Goal: Information Seeking & Learning: Learn about a topic

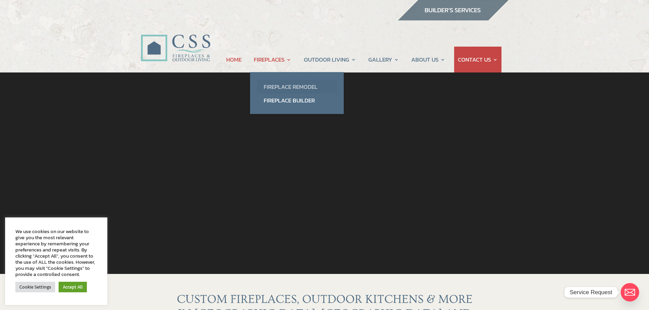
click at [271, 88] on link "Fireplace Remodel" at bounding box center [297, 87] width 80 height 14
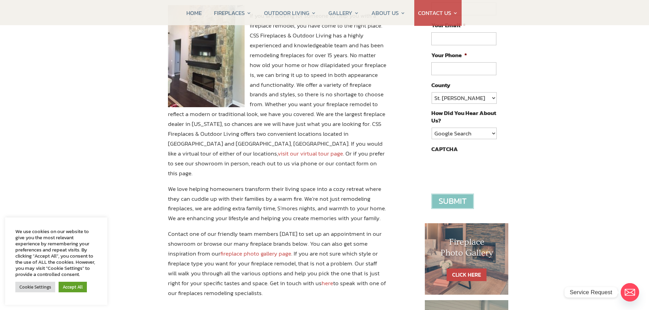
scroll to position [204, 0]
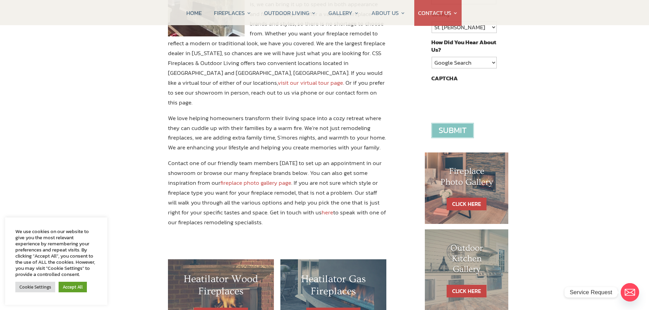
click at [261, 179] on link "fireplace photo gallery page" at bounding box center [255, 183] width 71 height 9
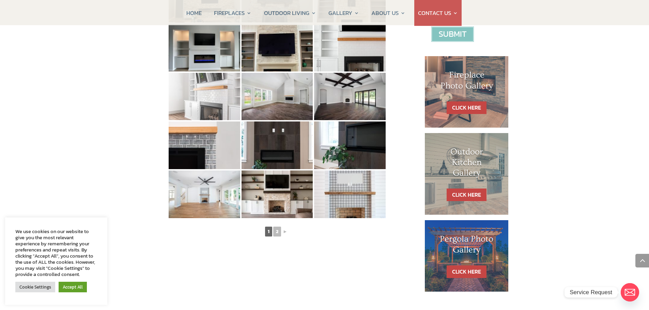
scroll to position [307, 0]
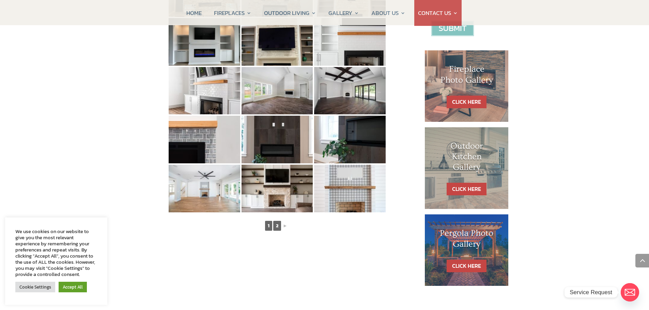
click at [274, 228] on link "2" at bounding box center [277, 226] width 8 height 10
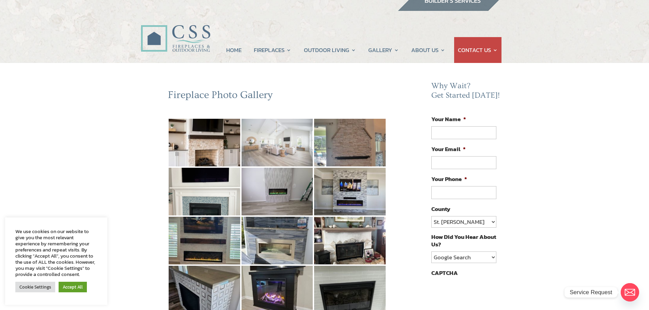
scroll to position [0, 0]
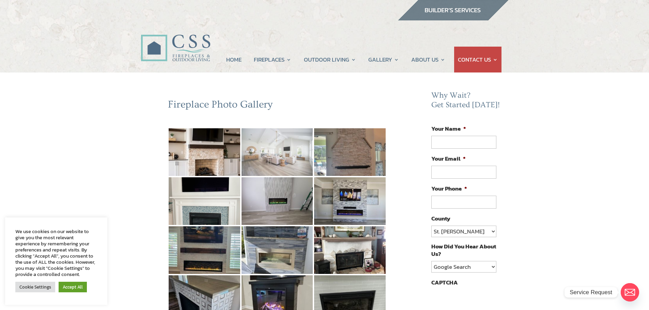
click at [263, 154] on img at bounding box center [278, 152] width 72 height 48
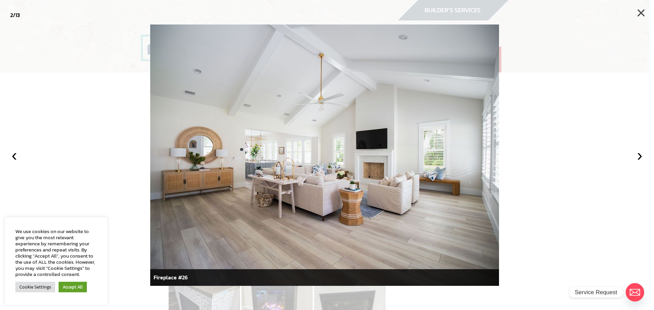
click at [640, 11] on button "×" at bounding box center [641, 12] width 15 height 15
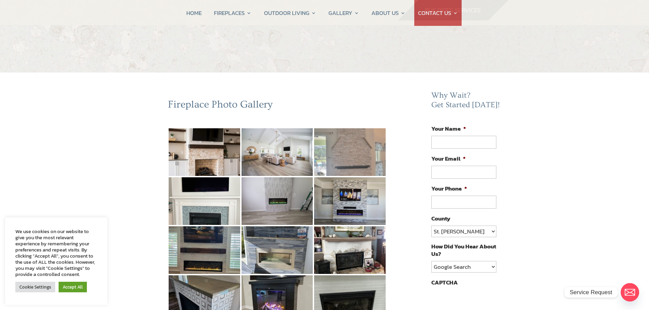
scroll to position [34, 0]
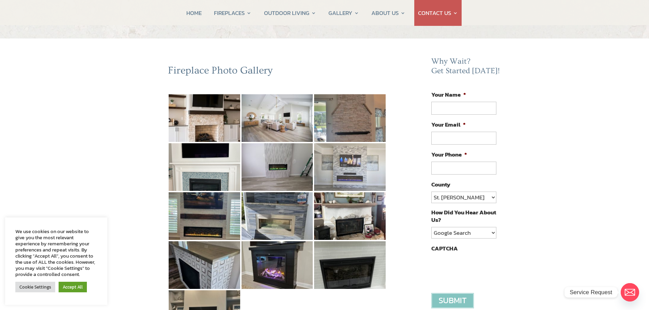
click at [349, 165] on img at bounding box center [350, 167] width 72 height 48
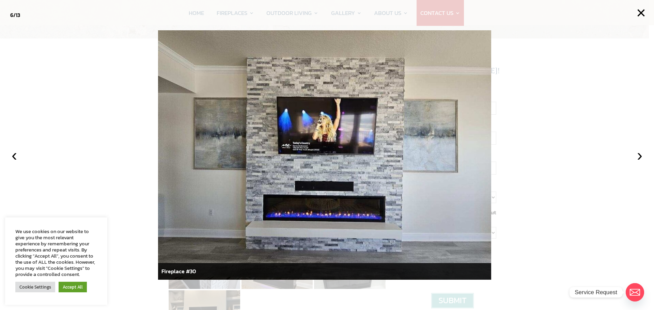
click at [547, 181] on div at bounding box center [327, 155] width 654 height 310
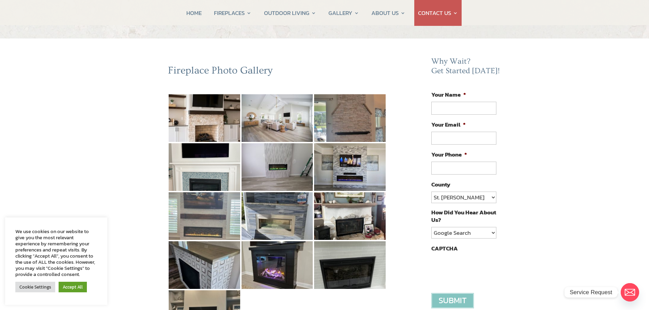
click at [198, 211] on img at bounding box center [205, 216] width 72 height 48
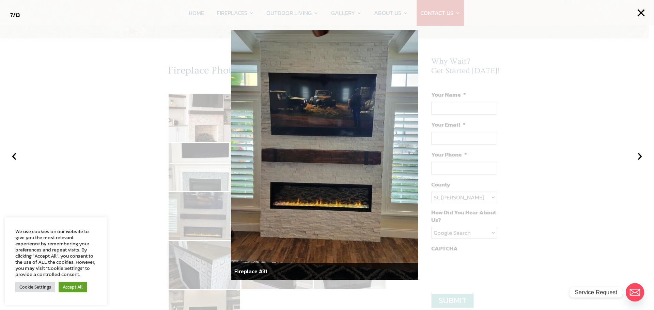
click at [587, 99] on div at bounding box center [327, 155] width 654 height 310
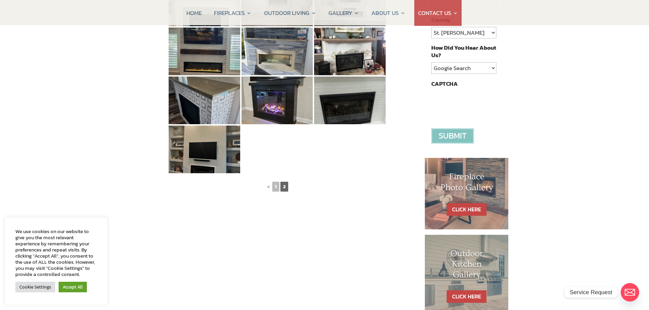
scroll to position [204, 0]
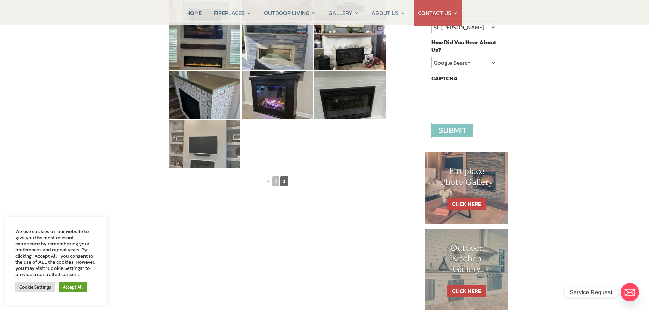
click at [206, 144] on img at bounding box center [205, 144] width 72 height 48
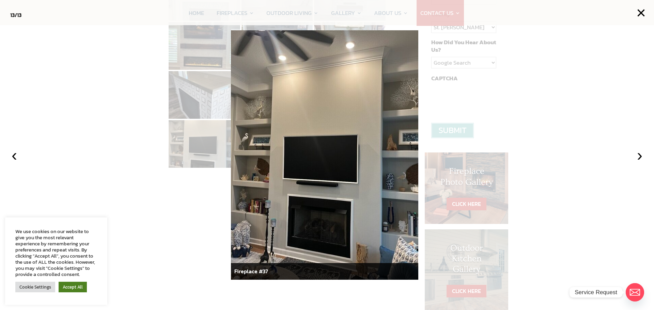
click at [72, 284] on link "Accept All" at bounding box center [73, 287] width 28 height 11
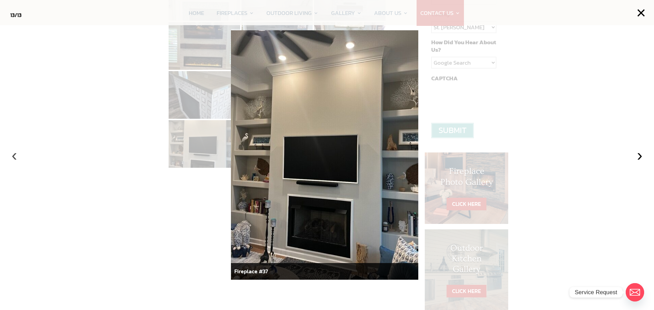
click at [17, 155] on button "‹" at bounding box center [14, 155] width 15 height 15
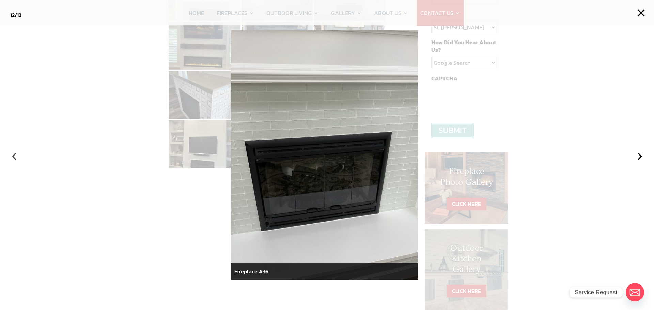
click at [17, 155] on button "‹" at bounding box center [14, 155] width 15 height 15
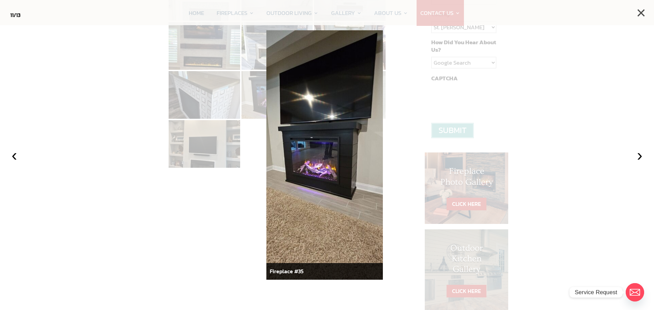
click at [637, 12] on button "×" at bounding box center [641, 12] width 15 height 15
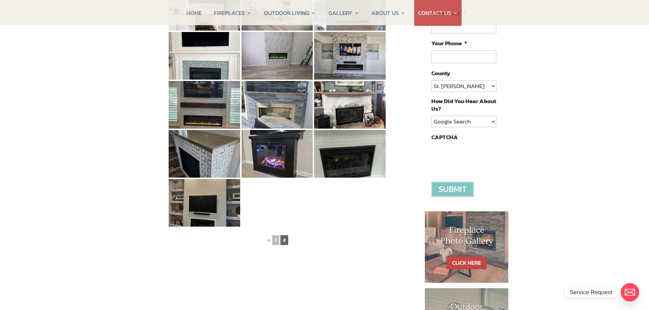
scroll to position [136, 0]
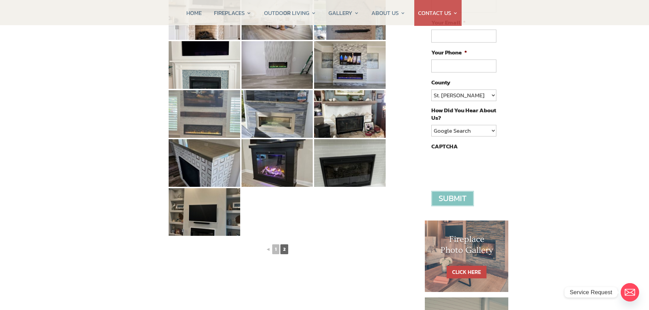
click at [206, 110] on img at bounding box center [205, 114] width 72 height 48
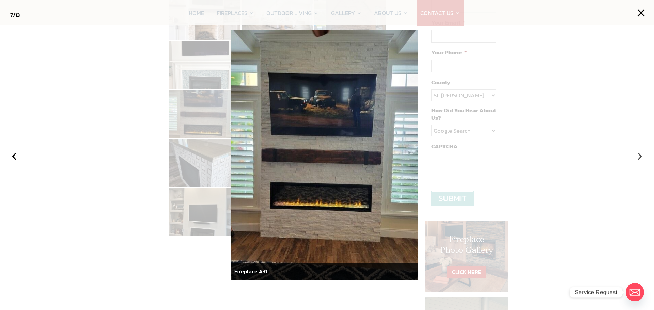
click at [638, 155] on button "›" at bounding box center [639, 155] width 15 height 15
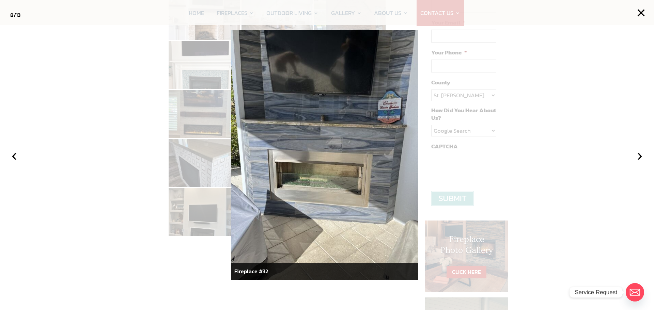
click at [567, 59] on div at bounding box center [327, 155] width 654 height 310
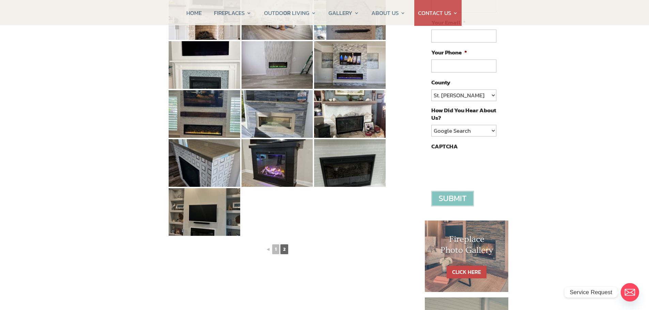
scroll to position [0, 0]
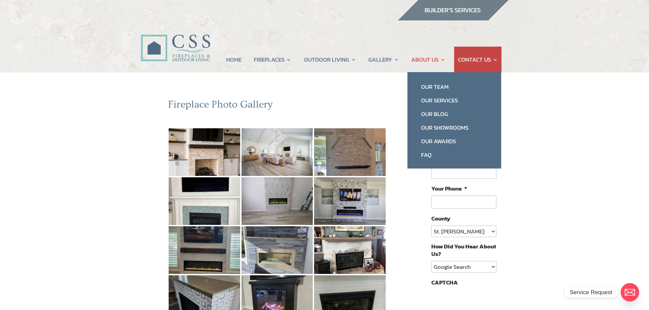
click at [424, 57] on link "ABOUT US" at bounding box center [428, 60] width 34 height 26
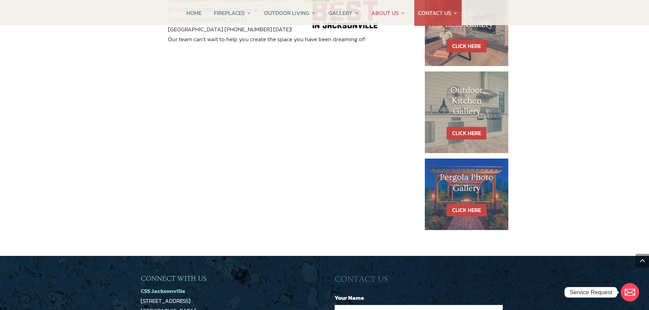
scroll to position [511, 0]
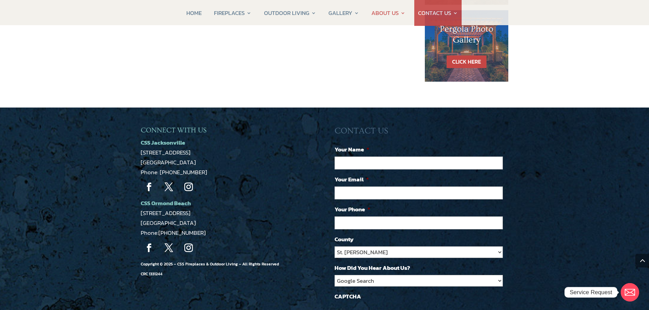
click at [252, 164] on p "CSS Jacksonville 5223 Edgewood Ct Jacksonville, FL 32254 Phone: 904-389-2700" at bounding box center [228, 158] width 174 height 40
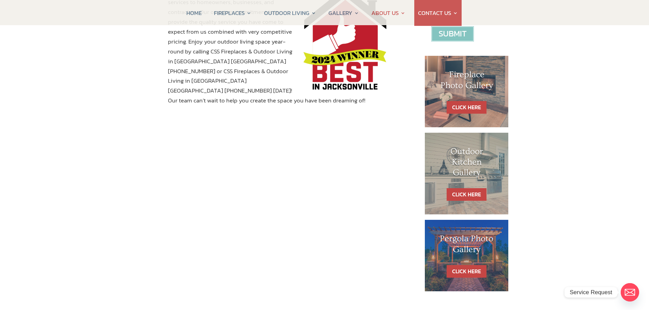
scroll to position [307, 0]
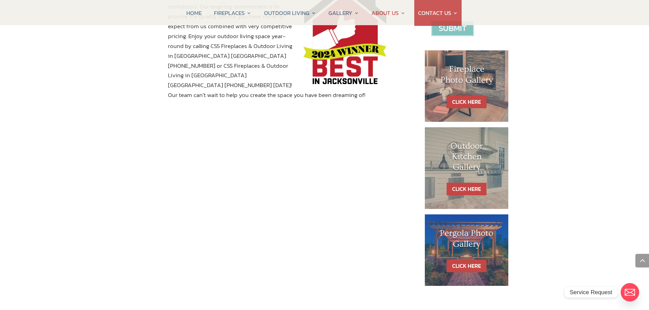
click at [578, 184] on div "From Outdoor Kitchens to fireplaces, we take pride in our work CSS Fireplaces &…" at bounding box center [324, 39] width 649 height 546
click at [468, 188] on link "CLICK HERE" at bounding box center [467, 189] width 40 height 13
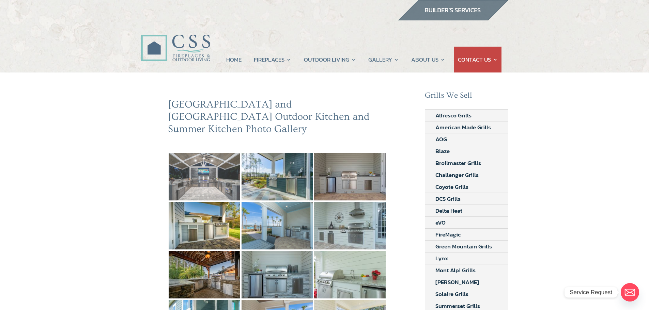
click at [218, 168] on img at bounding box center [205, 177] width 72 height 48
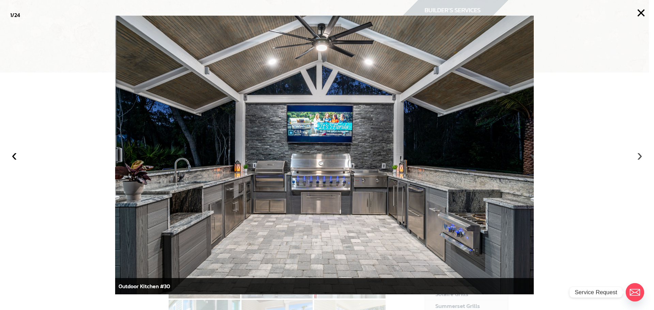
click at [639, 156] on button "›" at bounding box center [639, 155] width 15 height 15
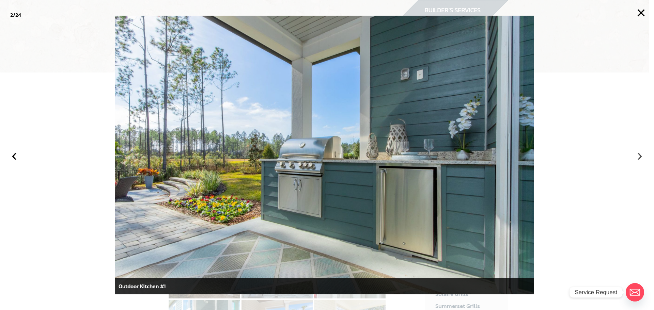
click at [638, 155] on button "›" at bounding box center [639, 155] width 15 height 15
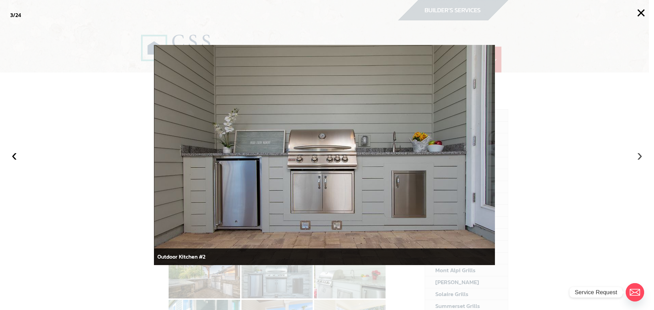
click at [638, 155] on button "›" at bounding box center [639, 155] width 15 height 15
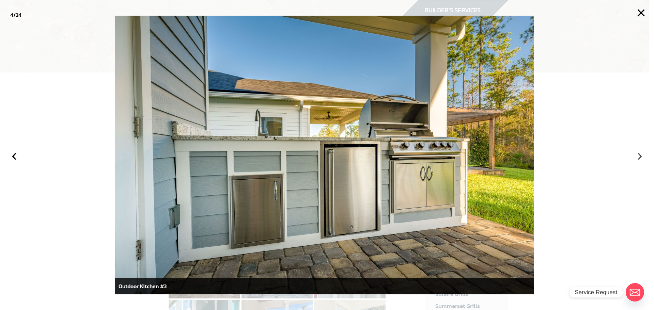
click at [638, 155] on button "›" at bounding box center [639, 155] width 15 height 15
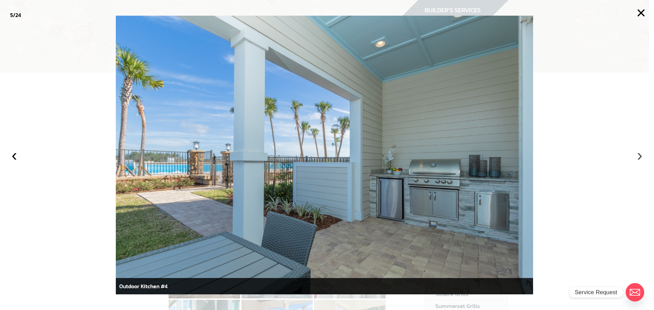
click at [638, 155] on button "›" at bounding box center [639, 155] width 15 height 15
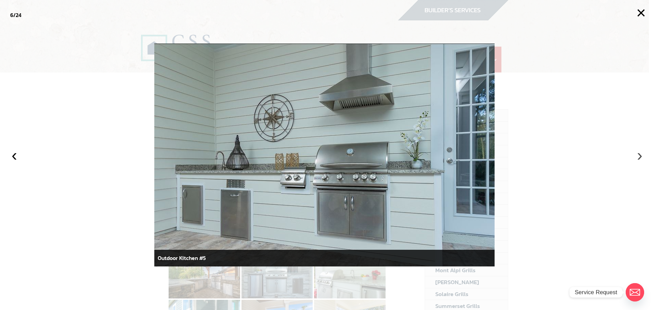
click at [638, 155] on button "›" at bounding box center [639, 155] width 15 height 15
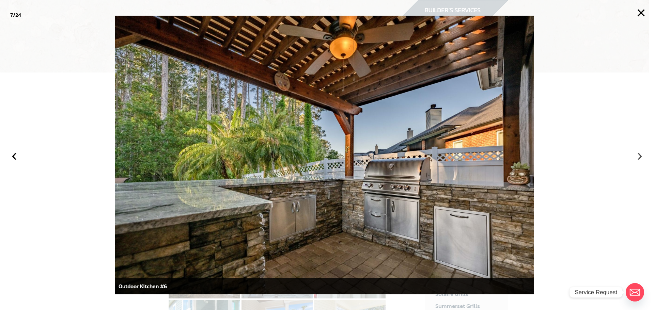
click at [638, 155] on button "›" at bounding box center [639, 155] width 15 height 15
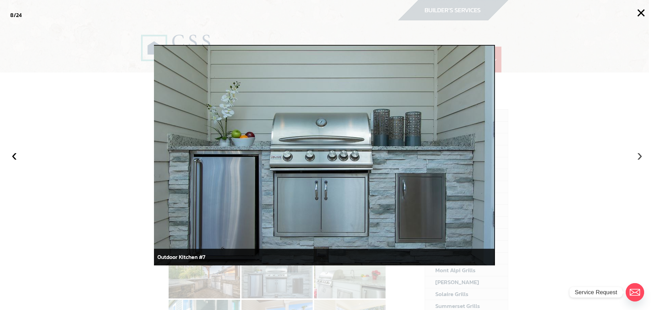
click at [638, 155] on button "›" at bounding box center [639, 155] width 15 height 15
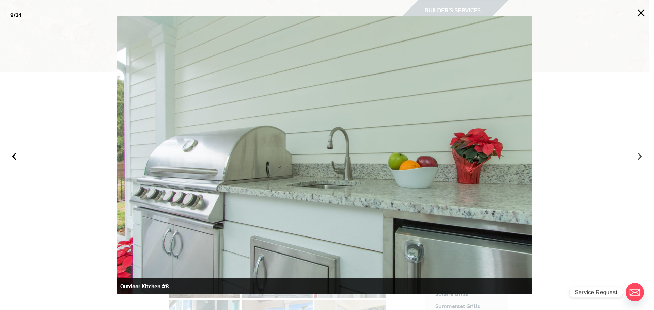
click at [638, 155] on button "›" at bounding box center [639, 155] width 15 height 15
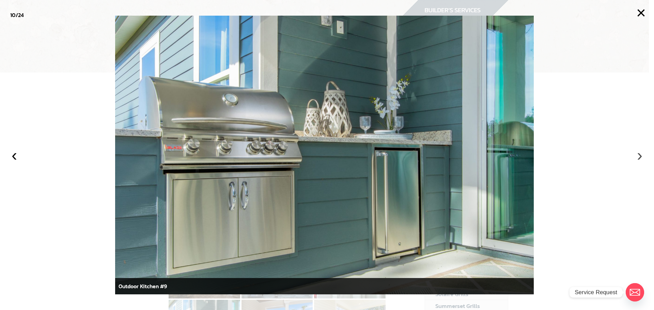
click at [637, 158] on button "›" at bounding box center [639, 155] width 15 height 15
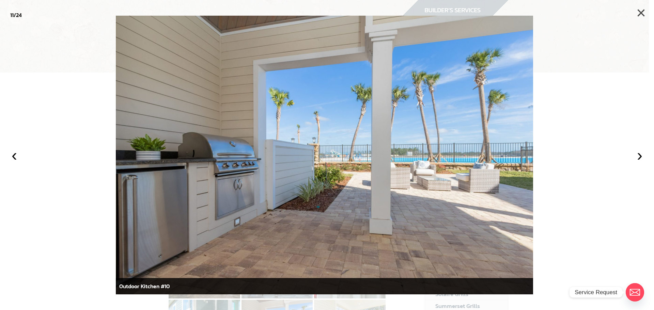
click at [638, 11] on button "×" at bounding box center [641, 12] width 15 height 15
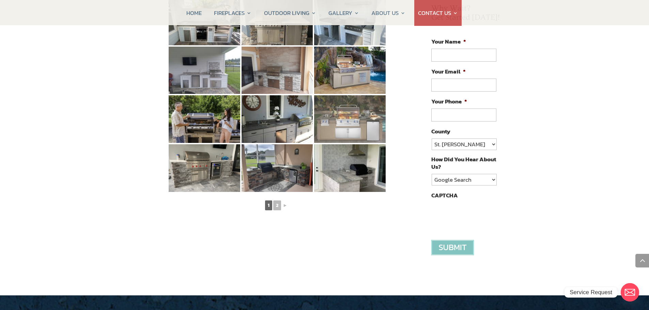
scroll to position [375, 0]
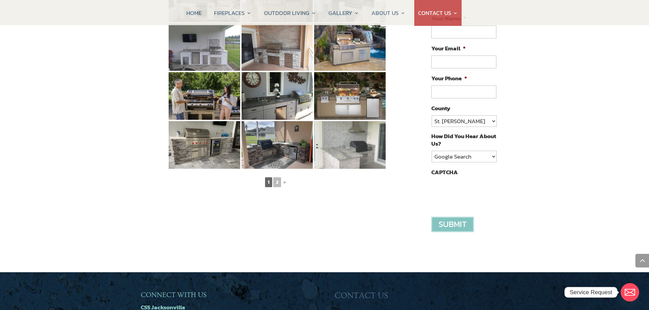
click at [361, 128] on img at bounding box center [350, 145] width 72 height 48
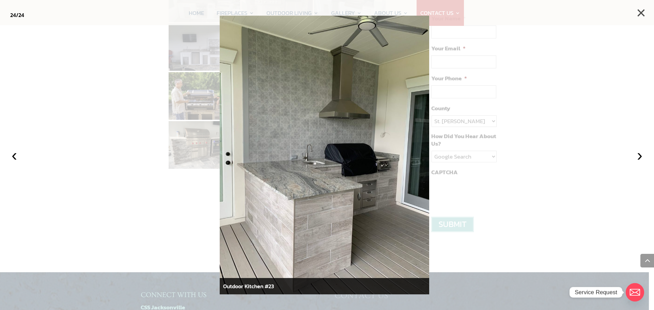
click at [641, 11] on button "×" at bounding box center [641, 12] width 15 height 15
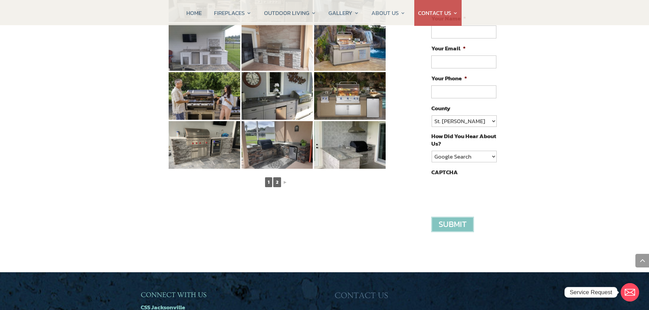
click at [278, 177] on link "2" at bounding box center [277, 182] width 8 height 10
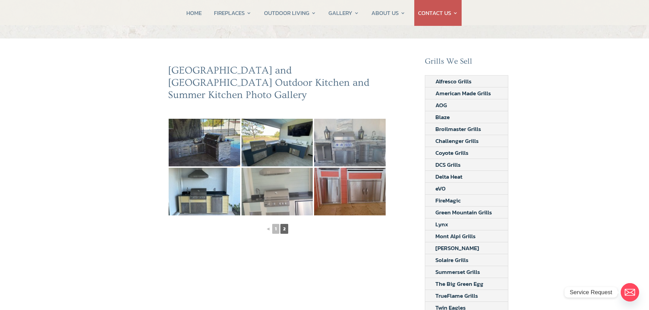
scroll to position [0, 0]
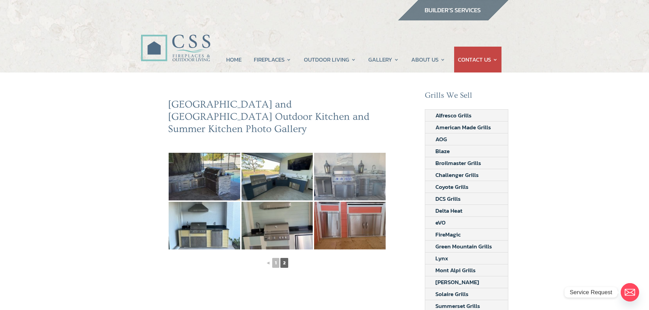
drag, startPoint x: 562, startPoint y: 131, endPoint x: 547, endPoint y: 108, distance: 27.6
drag, startPoint x: 579, startPoint y: 139, endPoint x: 543, endPoint y: 128, distance: 37.5
